Goal: Information Seeking & Learning: Check status

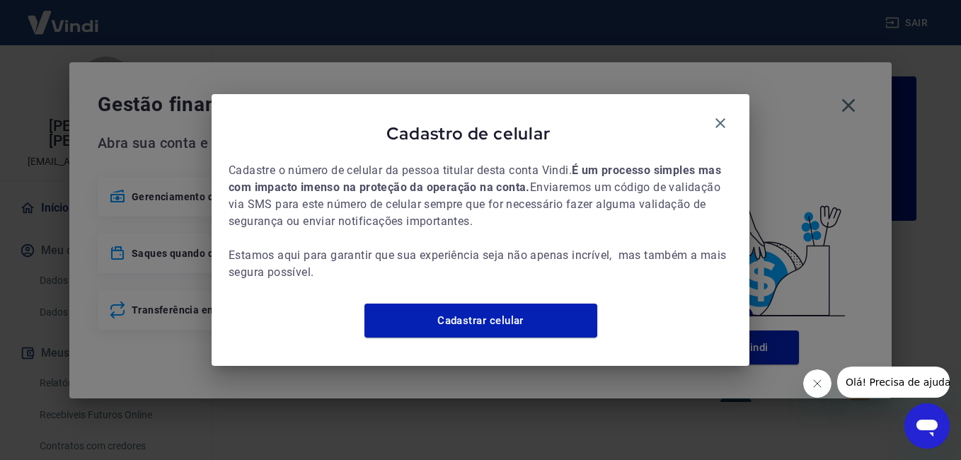
drag, startPoint x: 724, startPoint y: 121, endPoint x: 743, endPoint y: 133, distance: 22.6
click at [724, 121] on icon "button" at bounding box center [720, 123] width 17 height 17
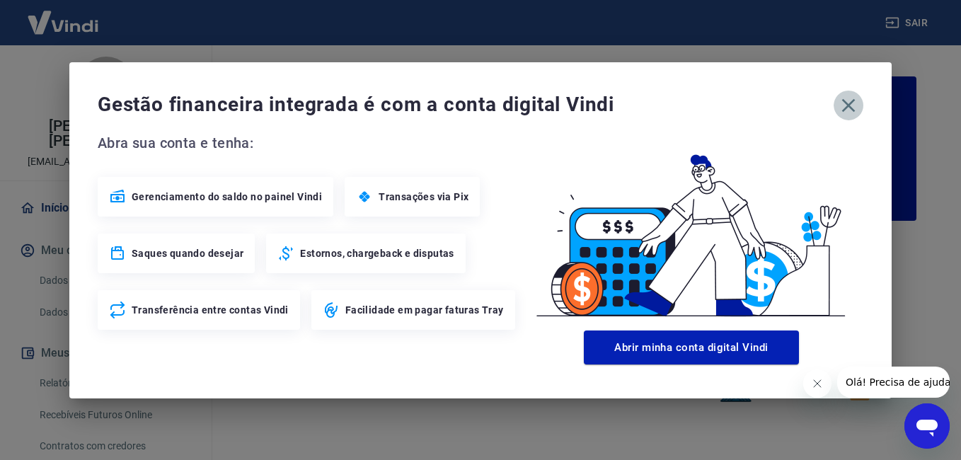
click at [843, 108] on icon "button" at bounding box center [848, 105] width 23 height 23
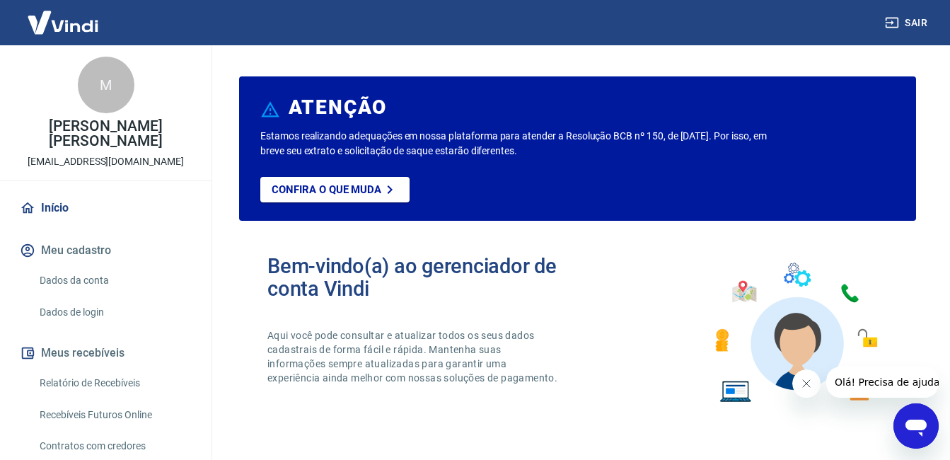
click at [132, 390] on link "Relatório de Recebíveis" at bounding box center [114, 383] width 161 height 29
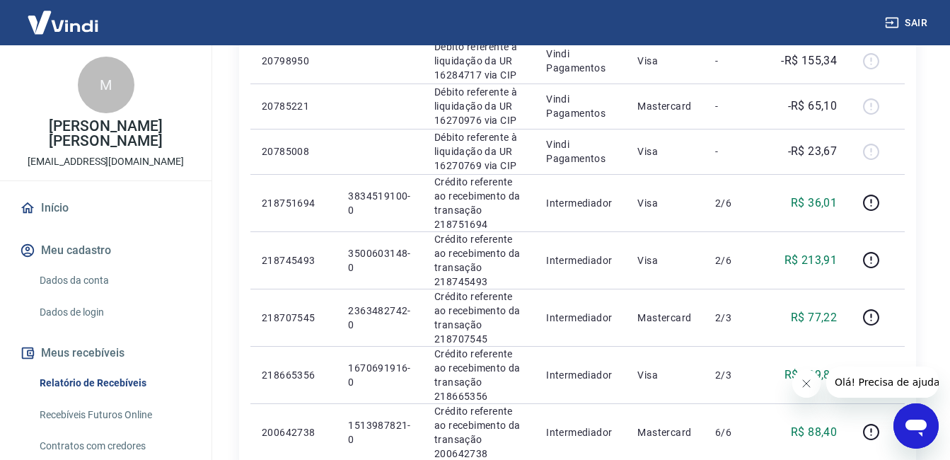
scroll to position [1061, 0]
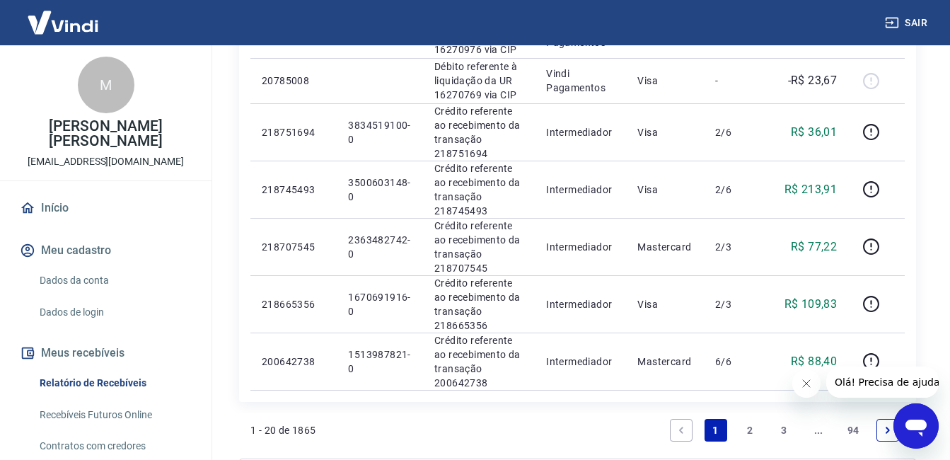
click at [752, 434] on link "2" at bounding box center [749, 430] width 23 height 23
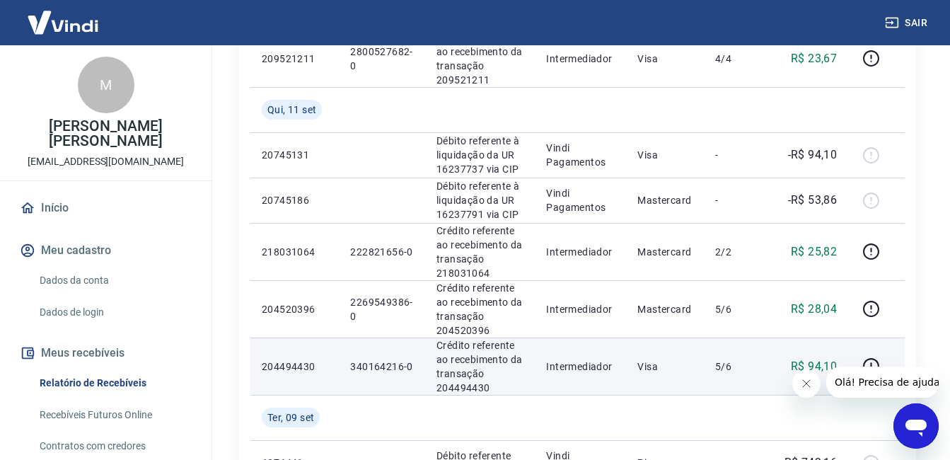
scroll to position [707, 0]
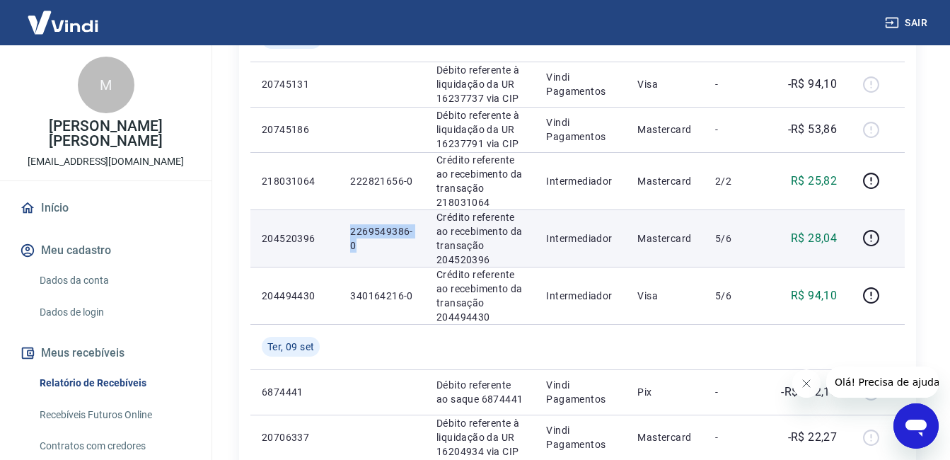
drag, startPoint x: 346, startPoint y: 231, endPoint x: 400, endPoint y: 250, distance: 57.5
click at [400, 250] on td "2269549386-0" at bounding box center [382, 237] width 86 height 57
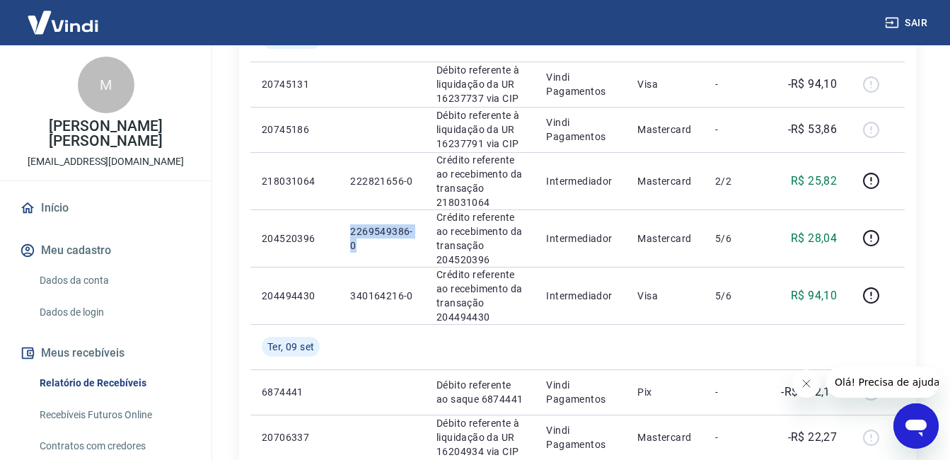
copy p "2269549386-0"
click at [937, 358] on div "Início / Meus Recebíveis / Relatório de Recebíveis Relatório de Recebíveis Saib…" at bounding box center [577, 178] width 745 height 1680
click at [929, 118] on div "Início / Meus Recebíveis / Relatório de Recebíveis Relatório de Recebíveis Saib…" at bounding box center [577, 178] width 711 height 1680
click at [924, 338] on div "Início / Meus Recebíveis / Relatório de Recebíveis Relatório de Recebíveis Saib…" at bounding box center [577, 178] width 711 height 1680
click at [948, 328] on div "Início / Meus Recebíveis / Relatório de Recebíveis Relatório de Recebíveis Saib…" at bounding box center [577, 178] width 745 height 1680
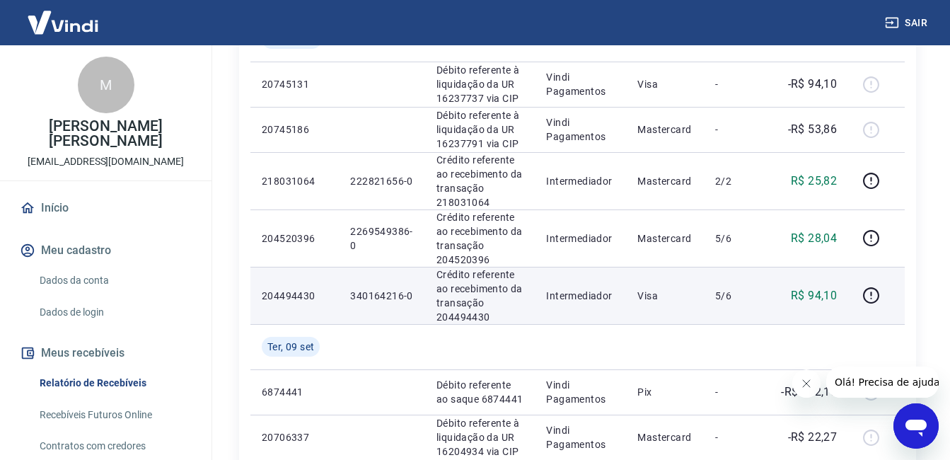
click at [405, 270] on td "340164216-0" at bounding box center [382, 295] width 86 height 57
drag, startPoint x: 344, startPoint y: 292, endPoint x: 412, endPoint y: 297, distance: 68.1
click at [412, 297] on td "340164216-0" at bounding box center [382, 295] width 86 height 57
copy p "340164216-0"
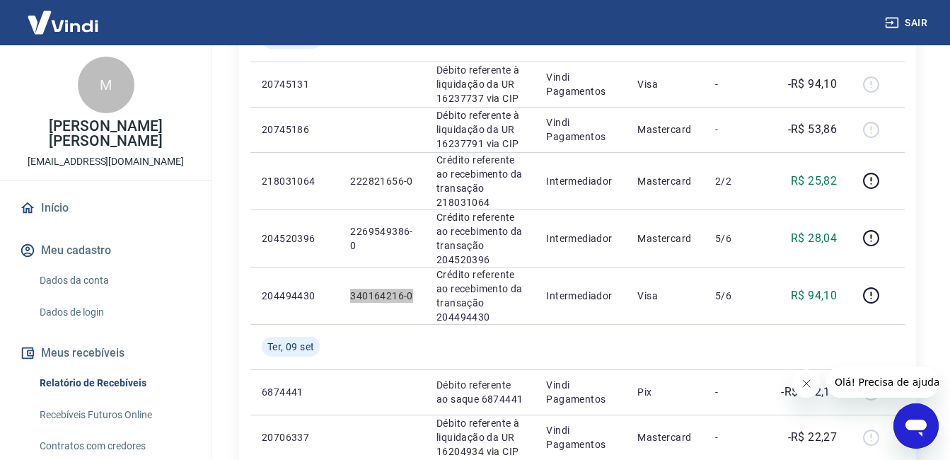
drag, startPoint x: 922, startPoint y: 371, endPoint x: 1550, endPoint y: 657, distance: 690.4
click at [922, 371] on button "Olá! Precisa de ajuda?" at bounding box center [888, 381] width 127 height 31
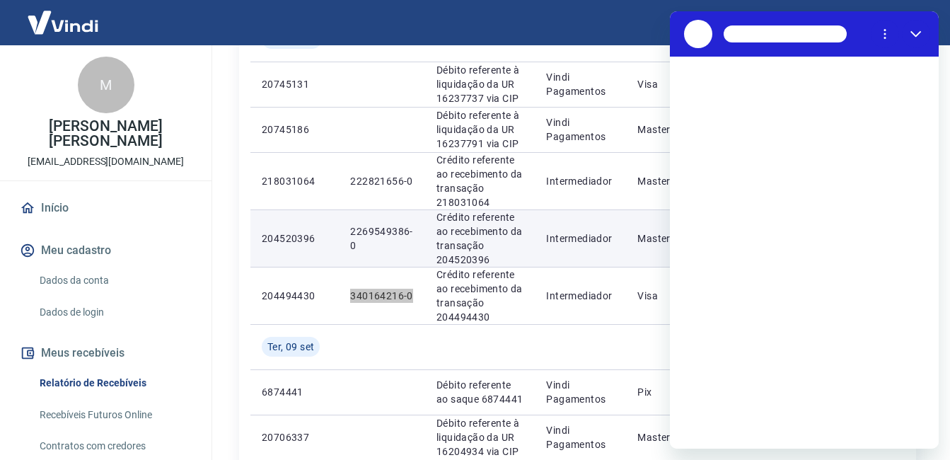
scroll to position [0, 0]
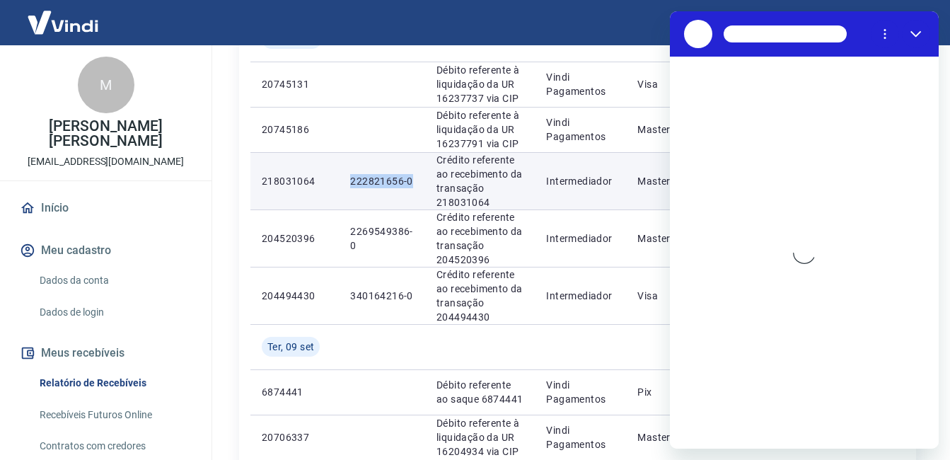
drag, startPoint x: 354, startPoint y: 176, endPoint x: 417, endPoint y: 178, distance: 63.0
click at [417, 178] on td "222821656-0" at bounding box center [382, 180] width 86 height 57
copy p "222821656-0"
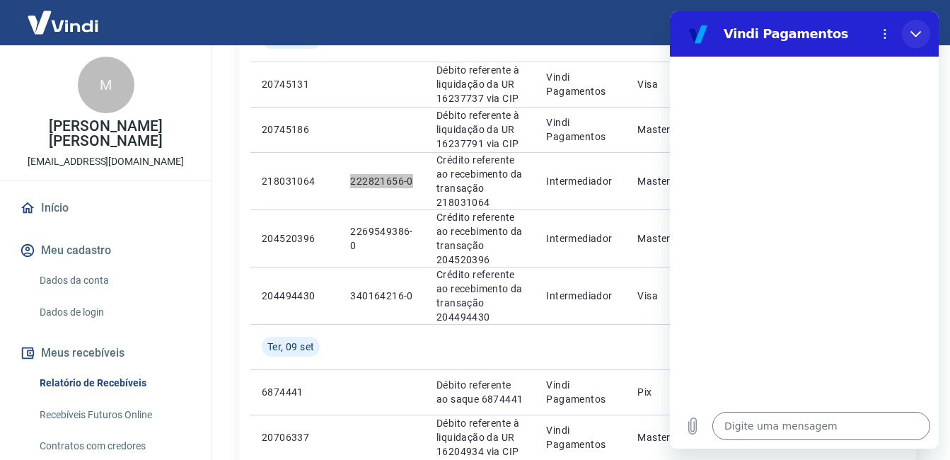
click at [920, 29] on icon "Fechar" at bounding box center [915, 33] width 11 height 11
type textarea "x"
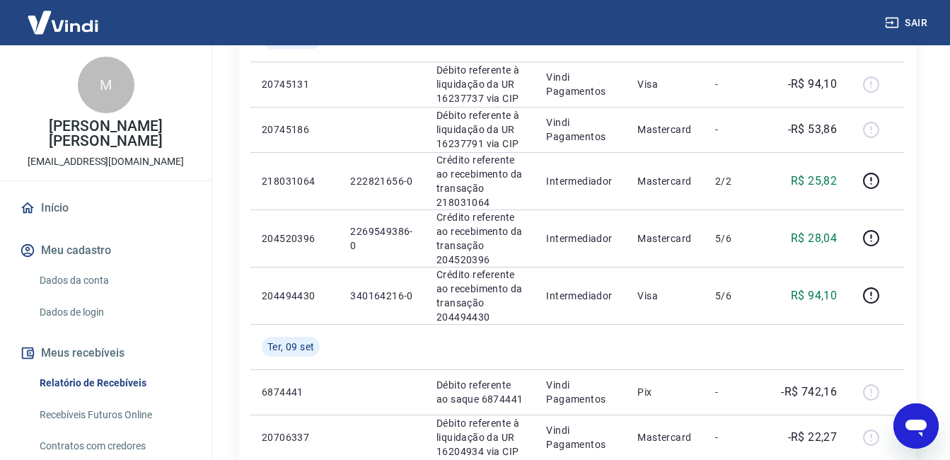
click at [929, 330] on div "Início / Meus Recebíveis / Relatório de Recebíveis Relatório de Recebíveis Saib…" at bounding box center [577, 178] width 711 height 1680
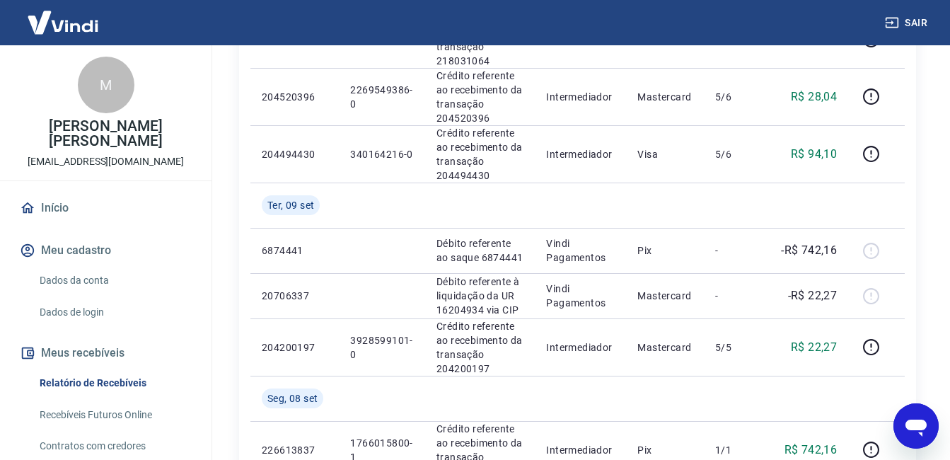
click at [933, 189] on div "Início / Meus Recebíveis / Relatório de Recebíveis Relatório de Recebíveis Saib…" at bounding box center [577, 36] width 745 height 1680
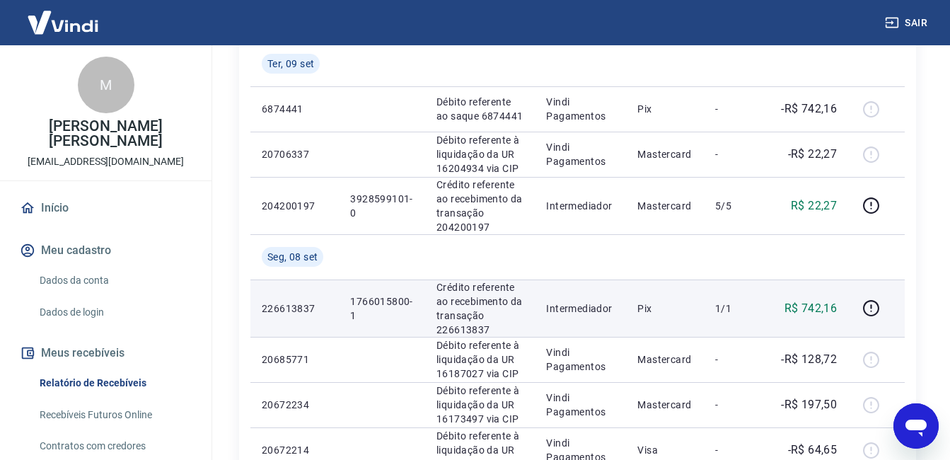
scroll to position [1326, 0]
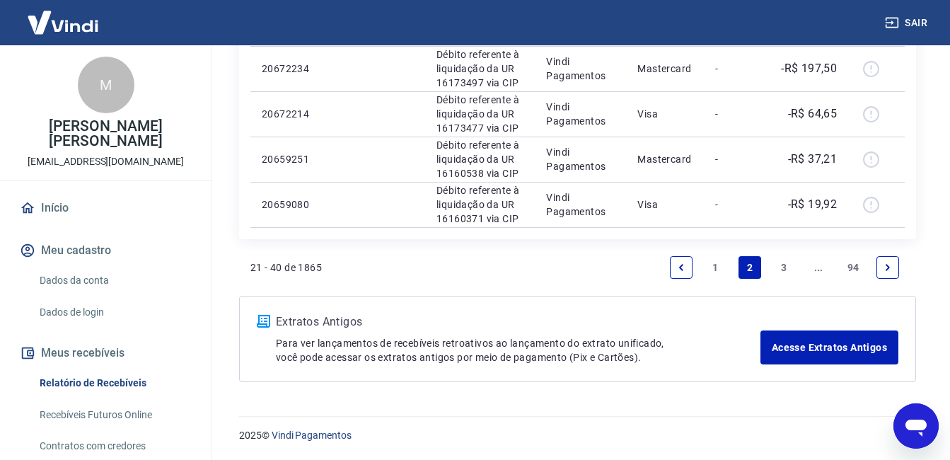
drag, startPoint x: 715, startPoint y: 262, endPoint x: 721, endPoint y: 326, distance: 63.9
click at [715, 262] on link "1" at bounding box center [716, 267] width 23 height 23
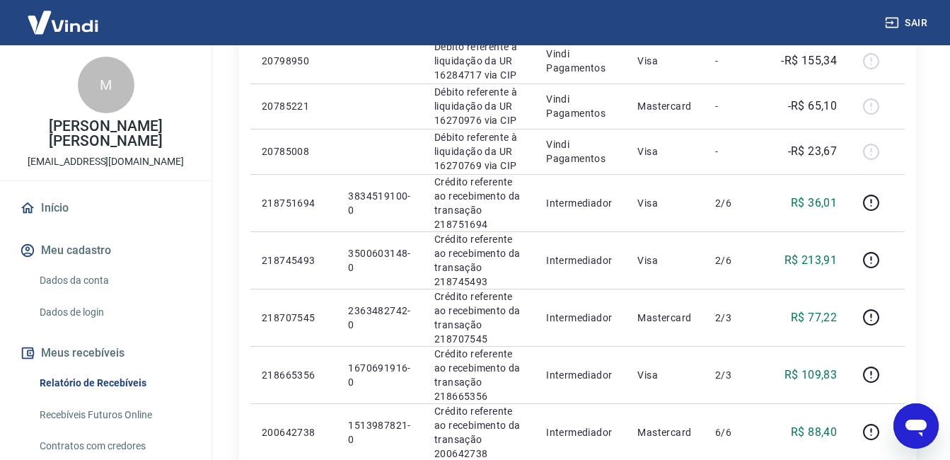
scroll to position [1061, 0]
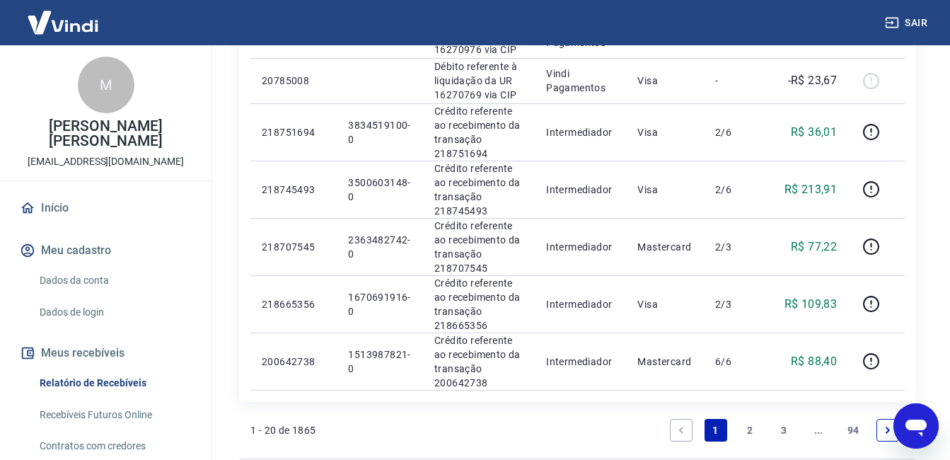
click at [750, 429] on link "2" at bounding box center [749, 430] width 23 height 23
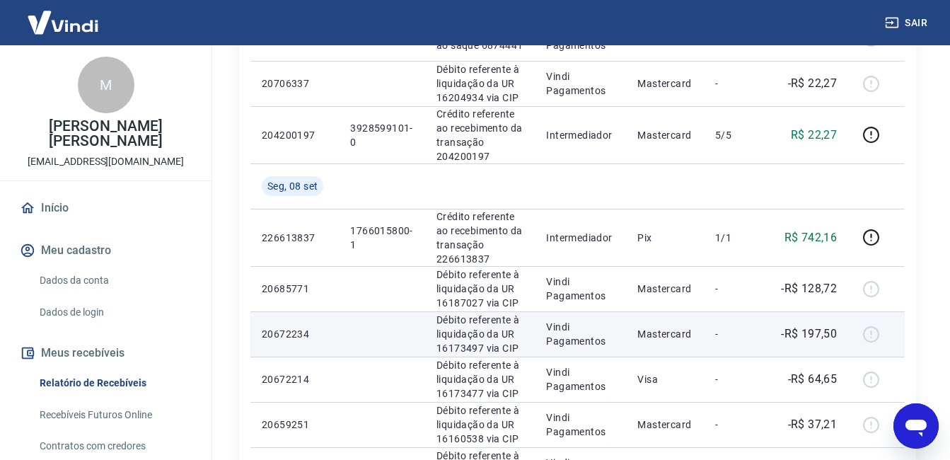
scroll to position [1326, 0]
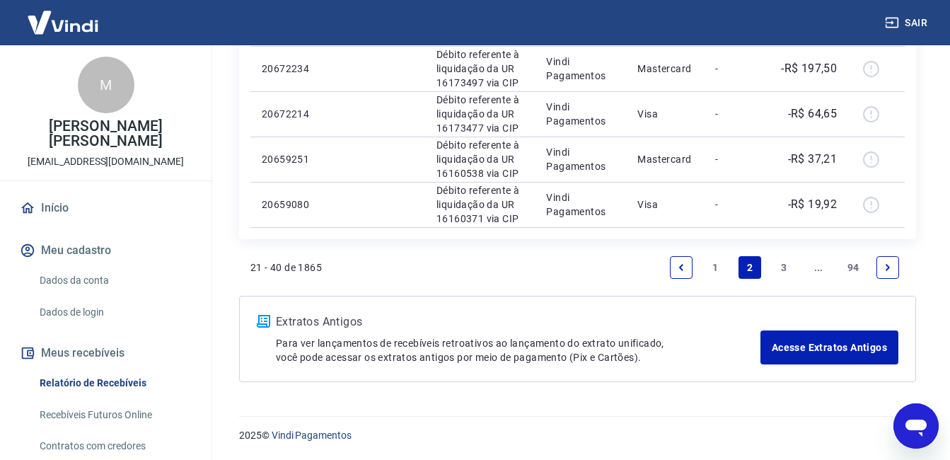
click at [712, 263] on link "1" at bounding box center [716, 267] width 23 height 23
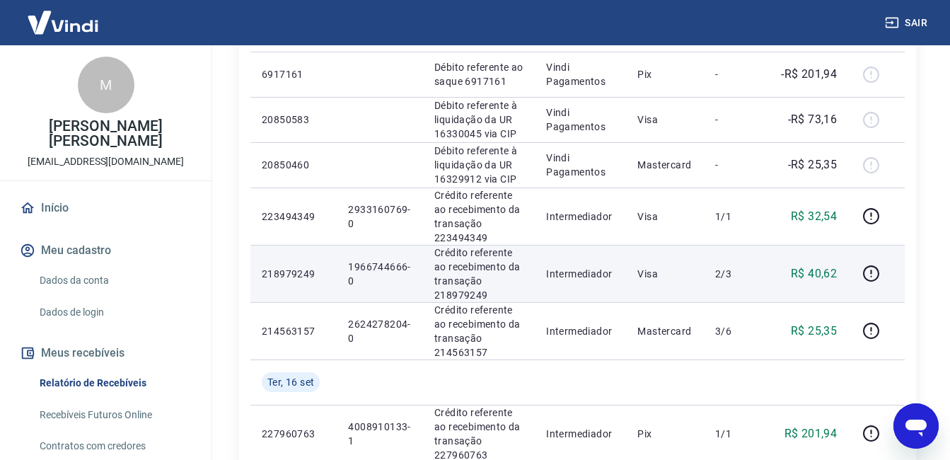
scroll to position [566, 0]
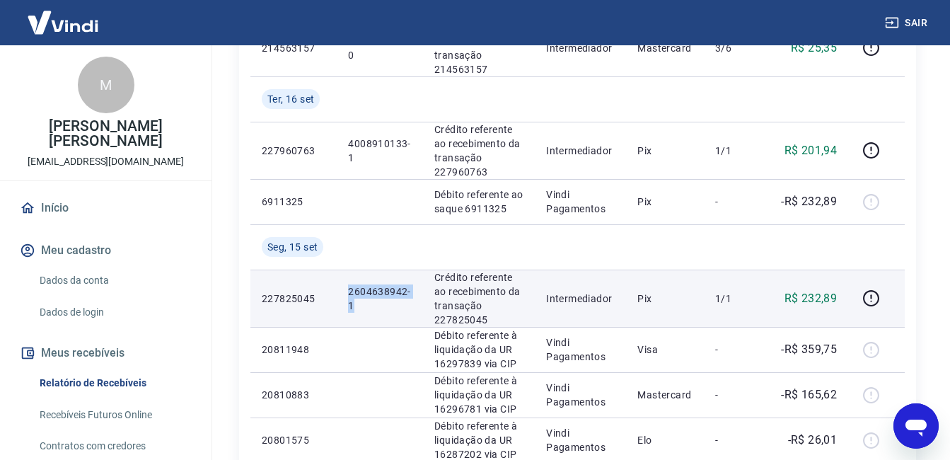
drag, startPoint x: 345, startPoint y: 287, endPoint x: 379, endPoint y: 313, distance: 42.9
click at [379, 313] on td "2604638942-1" at bounding box center [380, 297] width 86 height 57
copy p "2604638942-1"
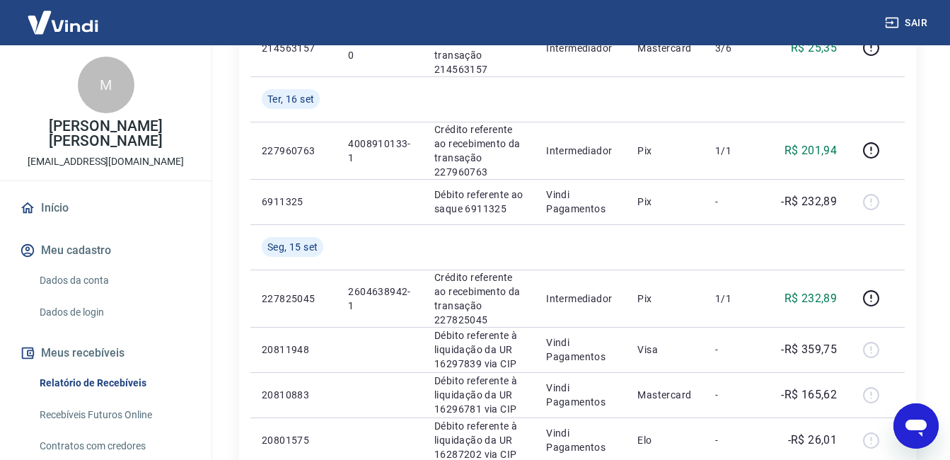
click at [933, 122] on div "Início / Meus Recebíveis / Relatório de Recebíveis Relatório de Recebíveis Saib…" at bounding box center [577, 267] width 745 height 1577
